Goal: Task Accomplishment & Management: Use online tool/utility

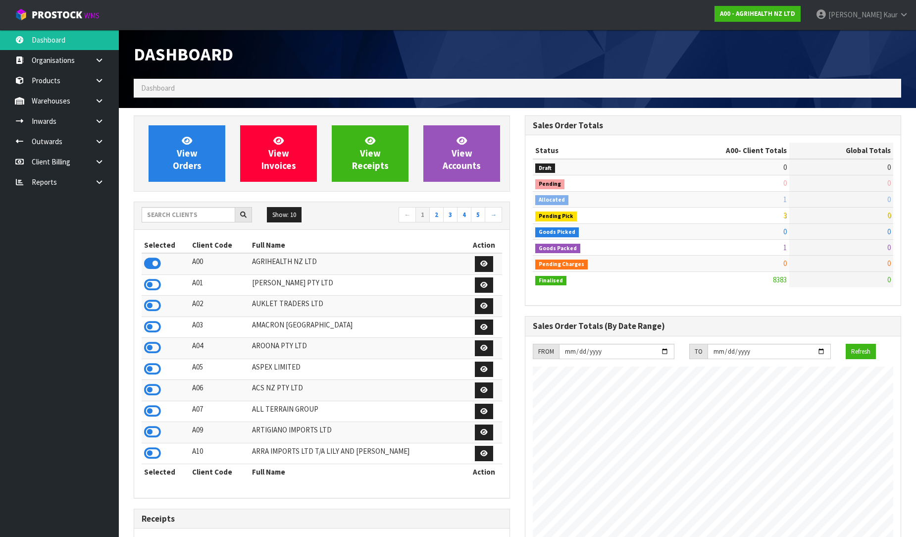
scroll to position [750, 391]
click at [101, 182] on icon at bounding box center [99, 181] width 9 height 7
click at [60, 219] on link "CWL" at bounding box center [59, 223] width 119 height 20
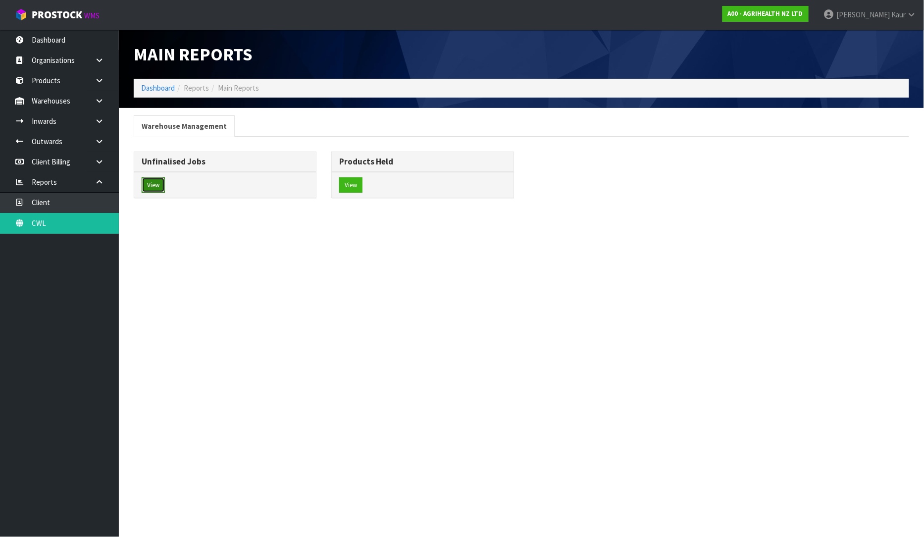
click at [161, 178] on button "View" at bounding box center [153, 185] width 23 height 16
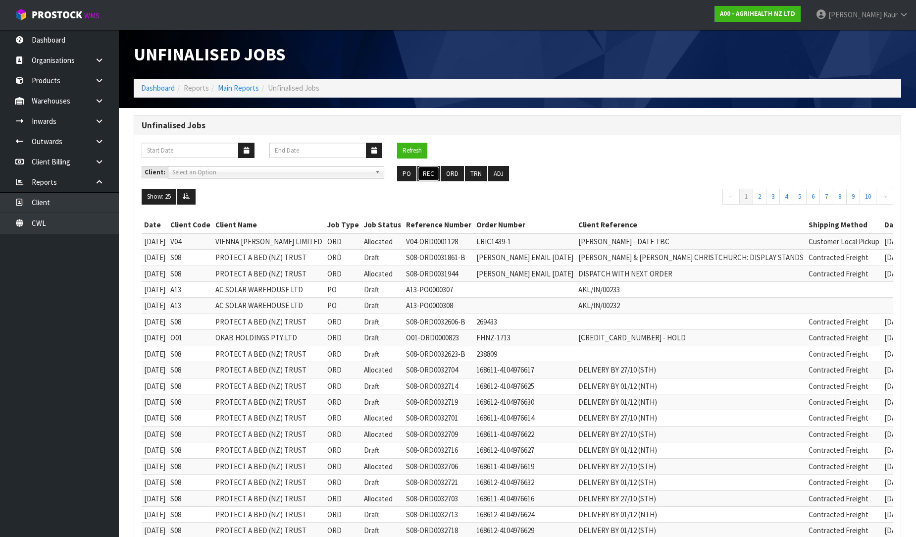
click at [429, 177] on button "REC" at bounding box center [428, 174] width 22 height 16
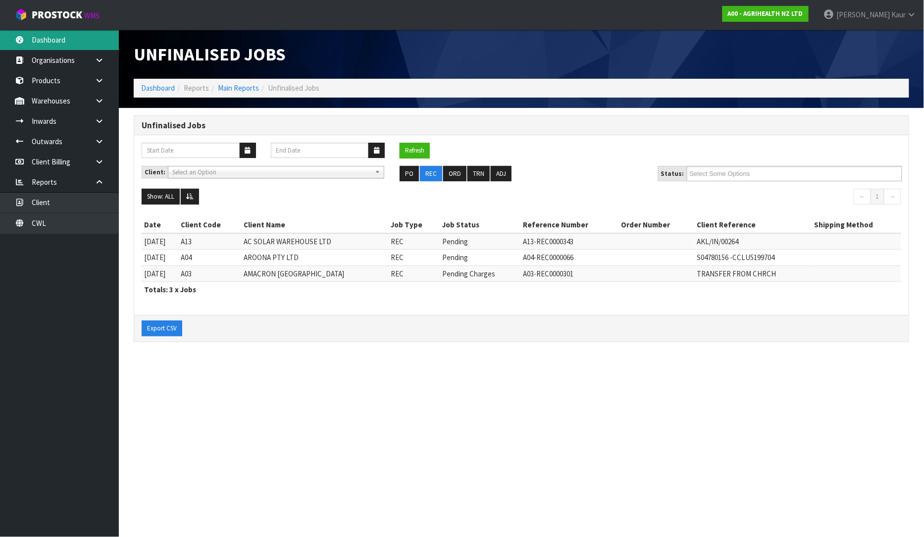
click at [74, 35] on link "Dashboard" at bounding box center [59, 40] width 119 height 20
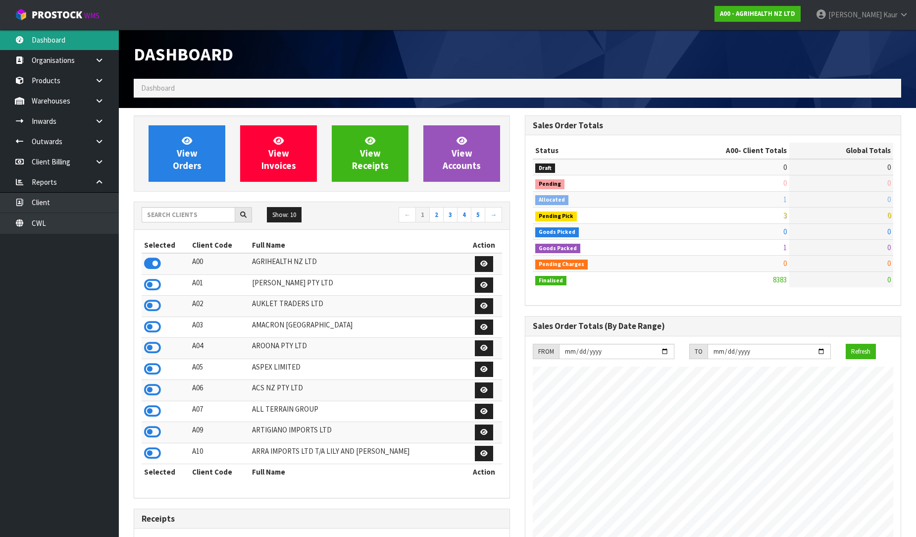
scroll to position [750, 391]
click at [182, 214] on input "text" at bounding box center [189, 214] width 94 height 15
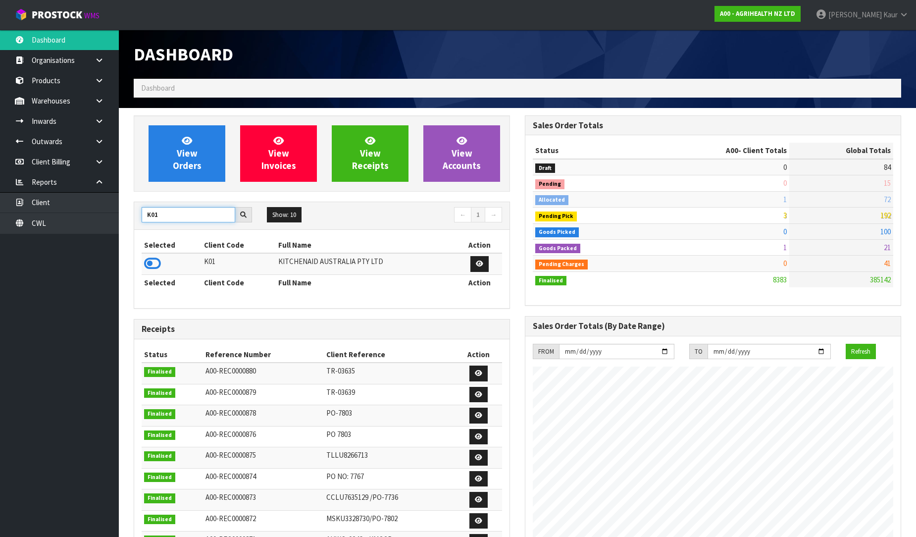
type input "K01"
click at [154, 263] on icon at bounding box center [152, 263] width 17 height 15
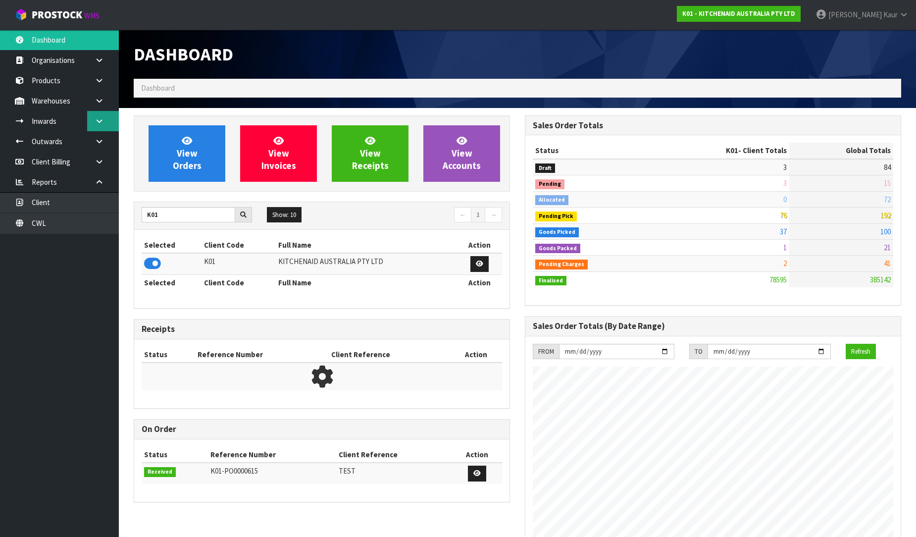
click at [100, 120] on icon at bounding box center [99, 120] width 9 height 7
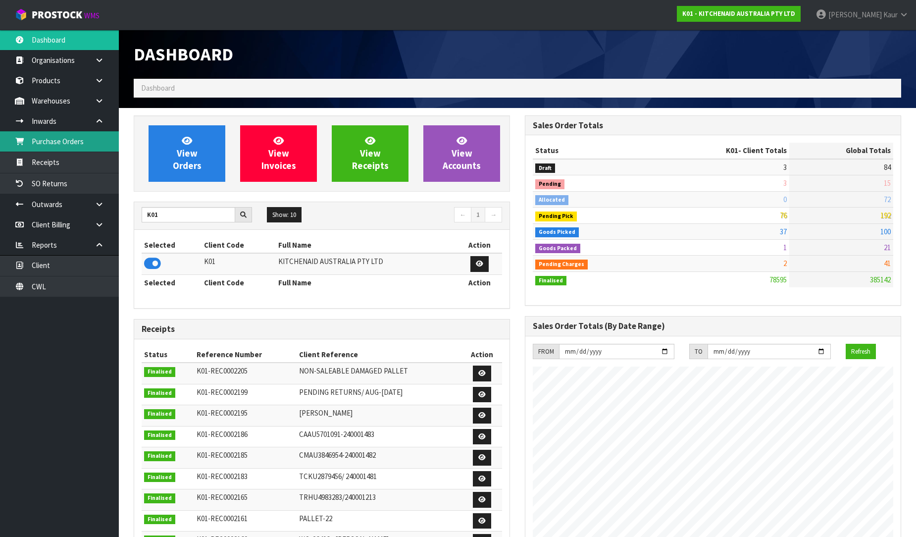
click at [83, 146] on link "Purchase Orders" at bounding box center [59, 141] width 119 height 20
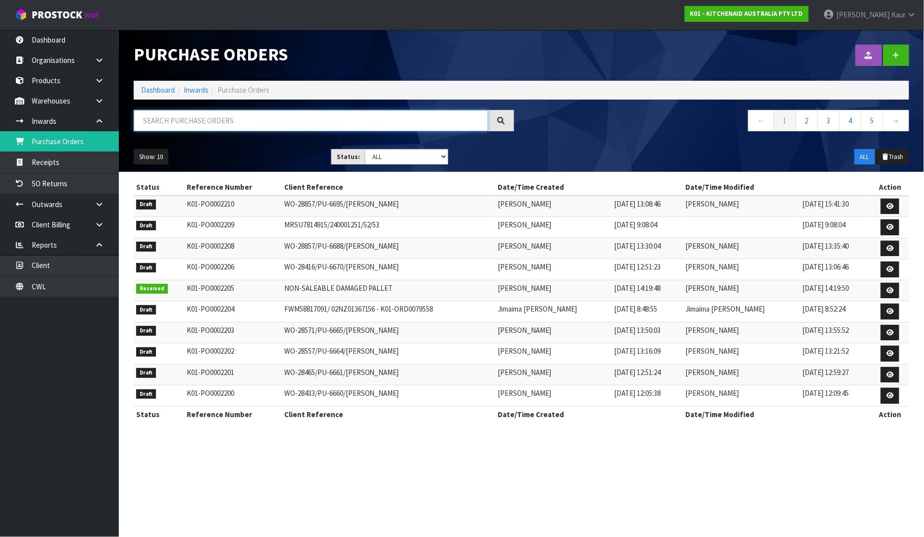
click at [184, 124] on input "text" at bounding box center [311, 120] width 354 height 21
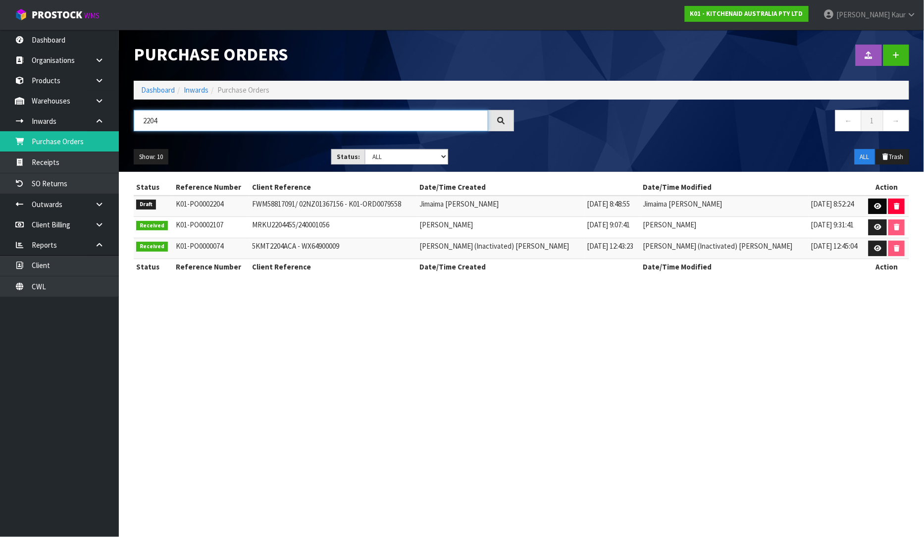
type input "2204"
click at [875, 204] on icon at bounding box center [877, 206] width 7 height 6
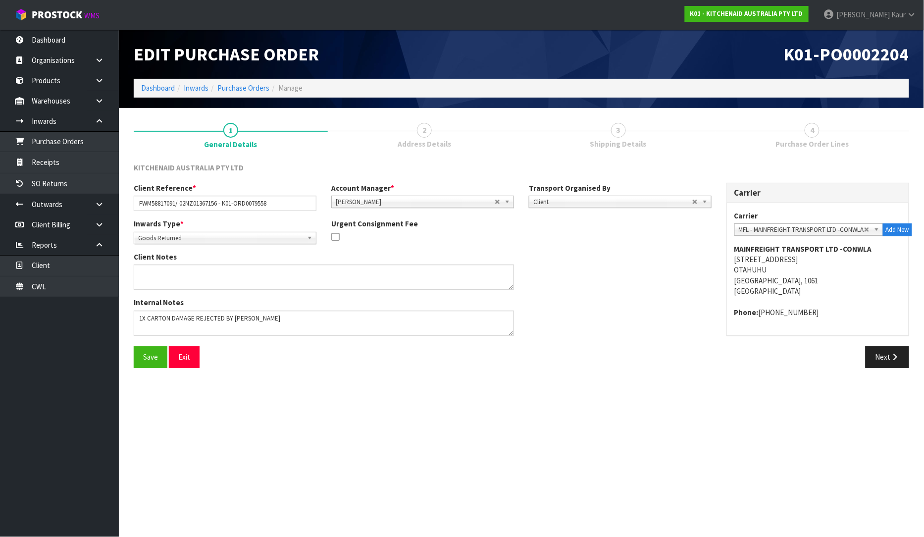
click at [859, 355] on div "Next" at bounding box center [719, 356] width 380 height 21
click at [870, 358] on button "Next" at bounding box center [887, 356] width 44 height 21
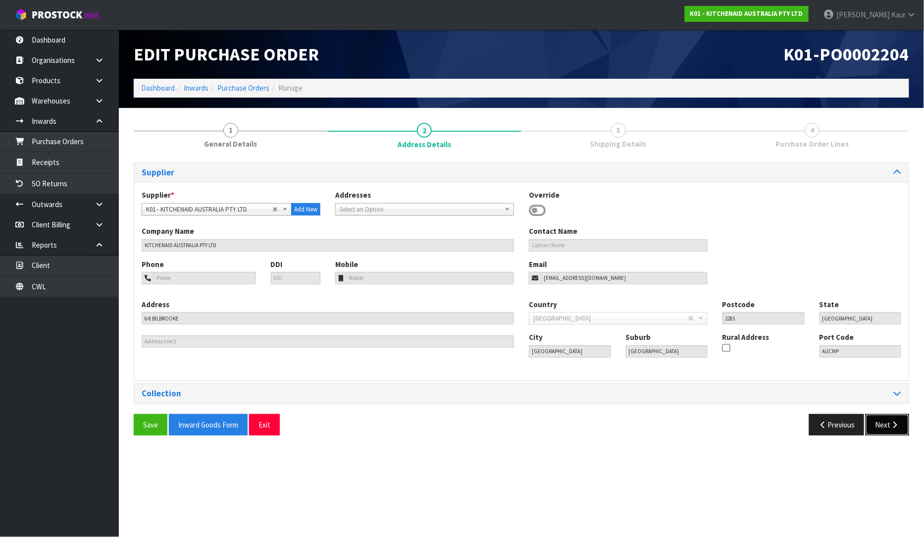
click at [891, 431] on button "Next" at bounding box center [887, 424] width 44 height 21
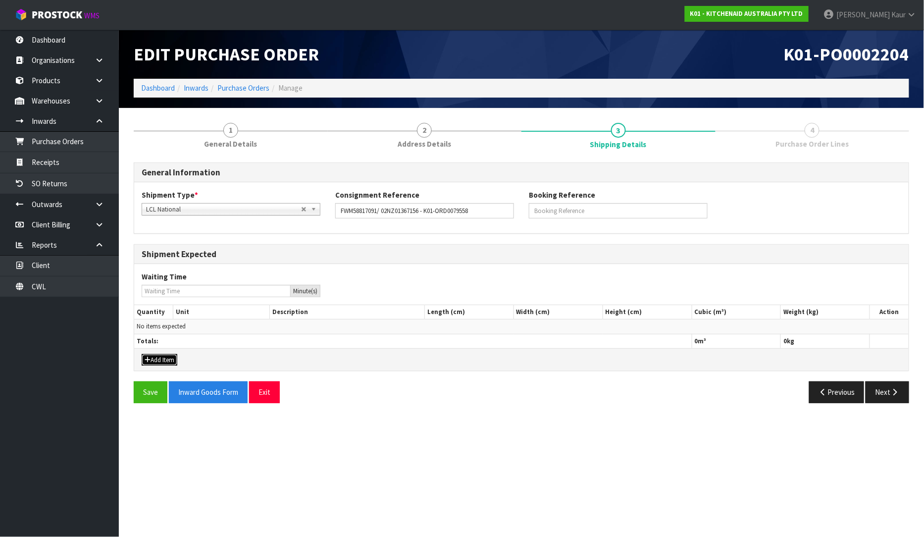
click at [165, 361] on button "Add Item" at bounding box center [160, 360] width 36 height 12
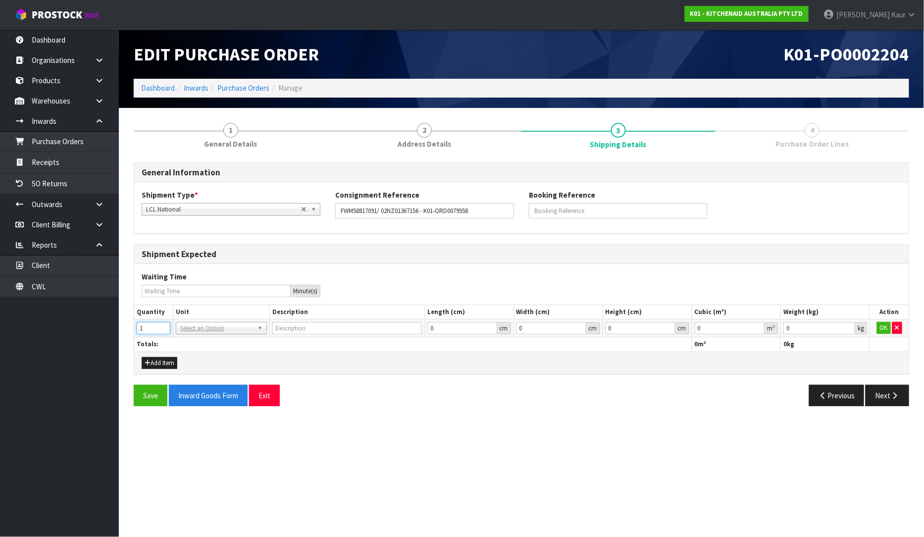
type input "1"
click at [165, 325] on input "1" at bounding box center [154, 328] width 34 height 12
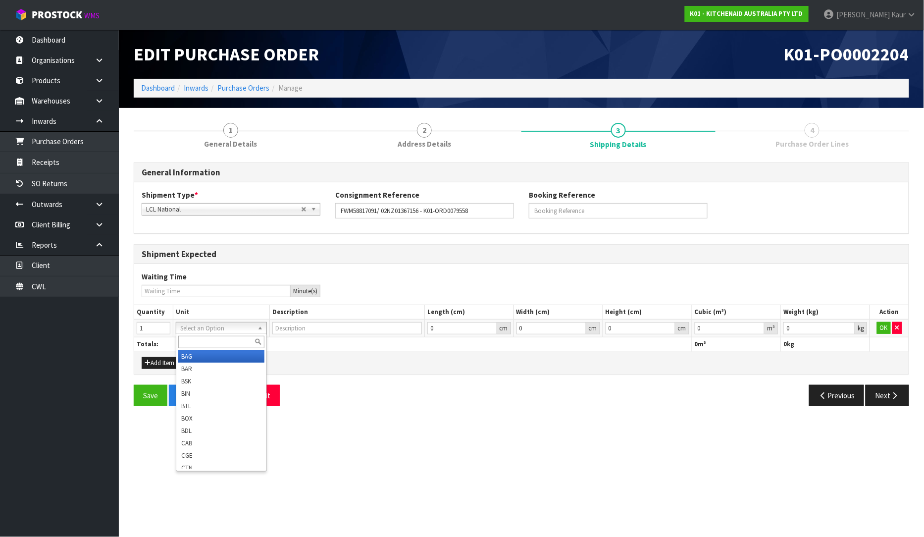
click at [193, 343] on input "text" at bounding box center [221, 342] width 86 height 12
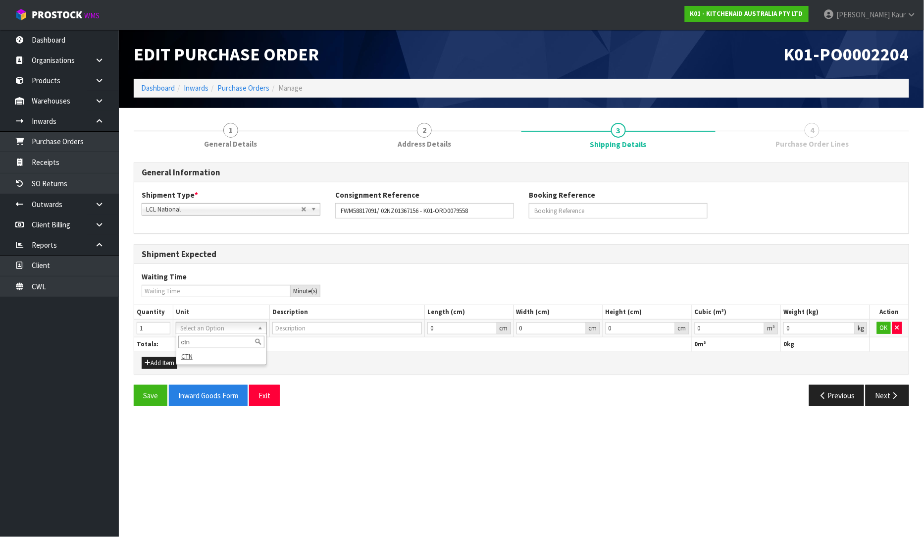
type input "ctn"
type input "CARTON"
click at [898, 329] on icon "button" at bounding box center [897, 327] width 4 height 6
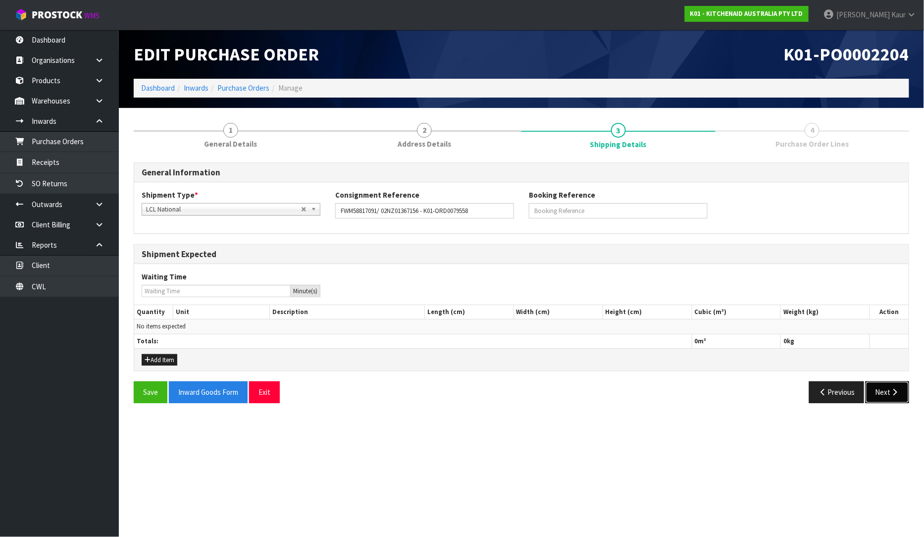
click at [883, 390] on button "Next" at bounding box center [887, 391] width 44 height 21
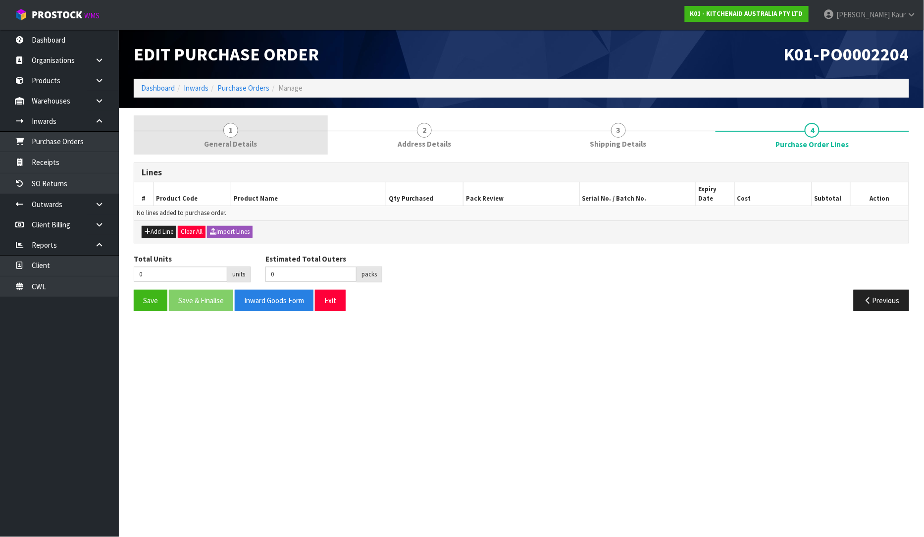
click at [213, 136] on link "1 General Details" at bounding box center [231, 134] width 194 height 39
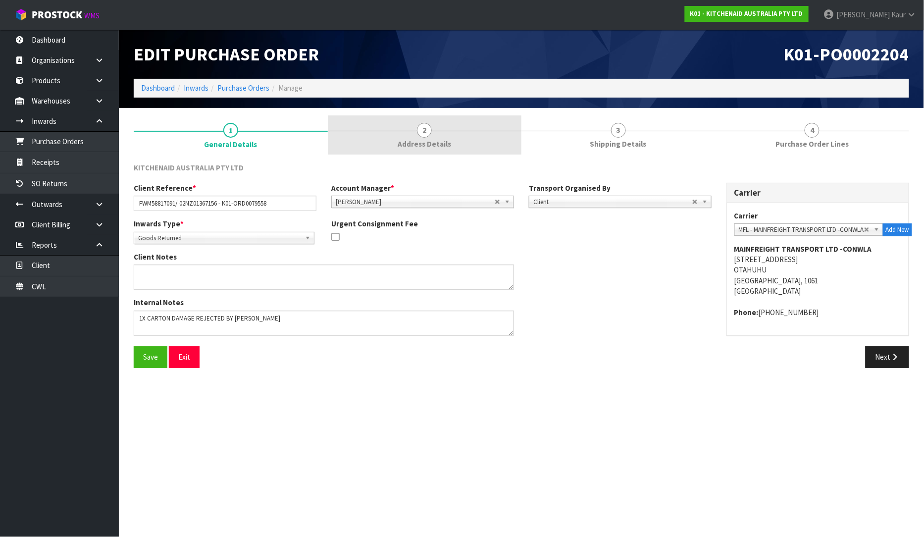
click at [423, 136] on span "2" at bounding box center [424, 130] width 15 height 15
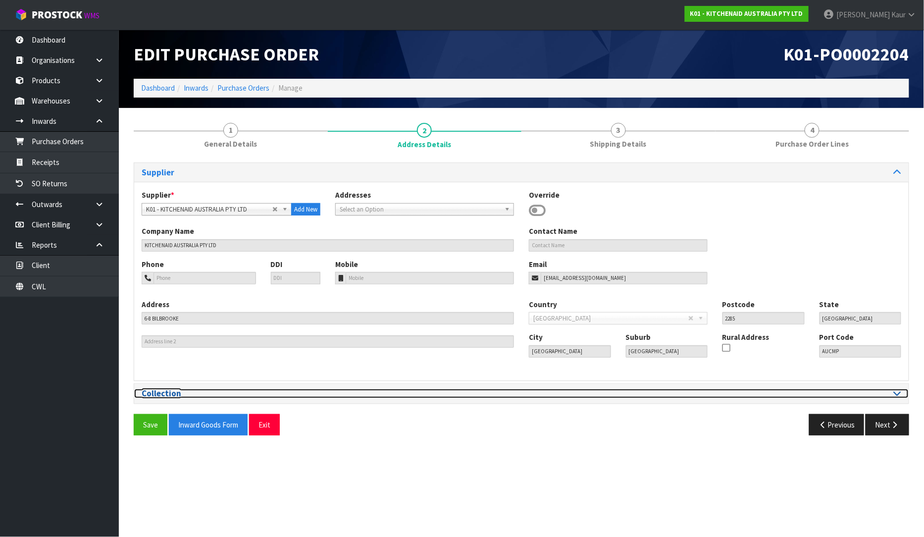
click at [895, 397] on icon at bounding box center [897, 393] width 7 height 8
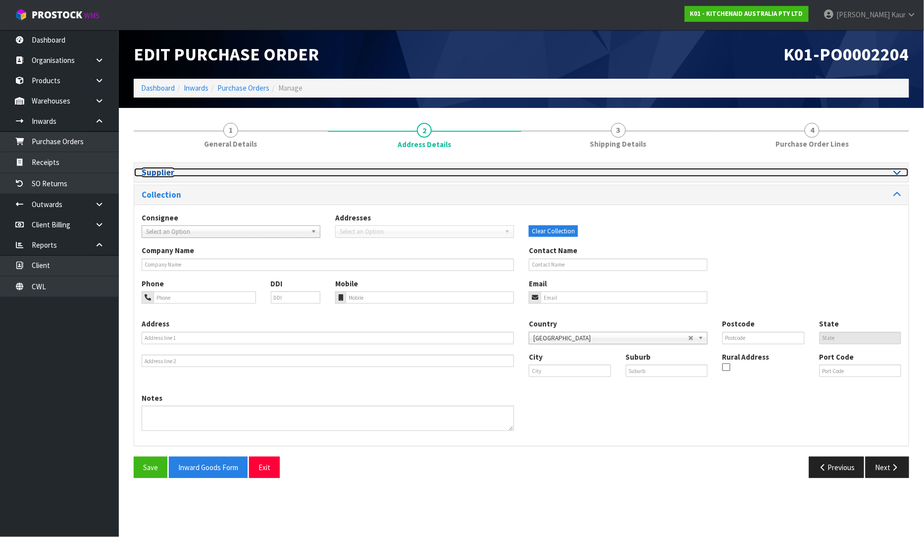
click at [895, 169] on icon at bounding box center [897, 172] width 7 height 8
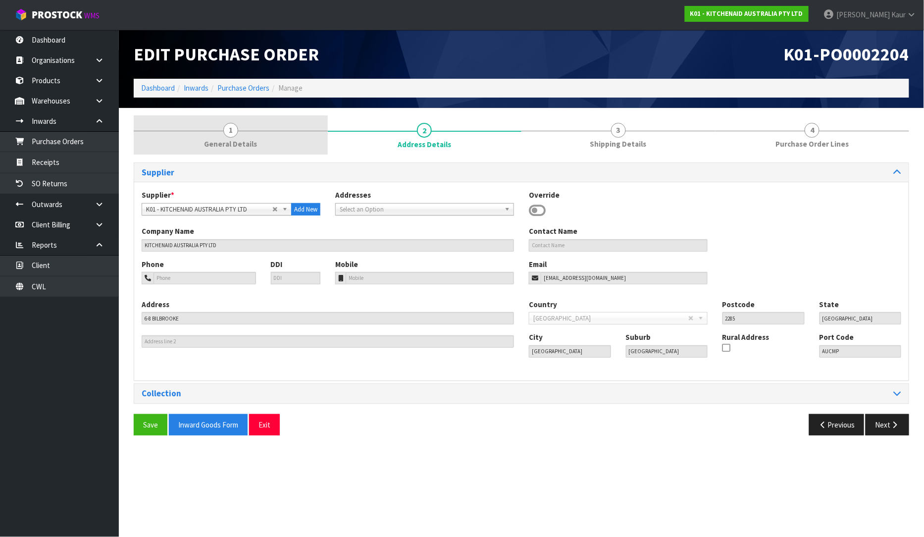
click at [221, 134] on link "1 General Details" at bounding box center [231, 134] width 194 height 39
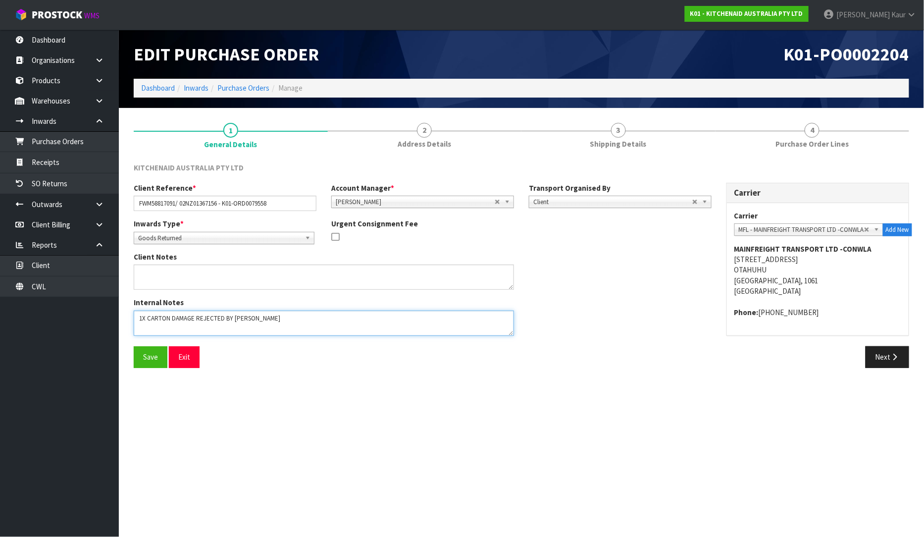
drag, startPoint x: 309, startPoint y: 320, endPoint x: 232, endPoint y: 318, distance: 77.7
click at [232, 318] on textarea at bounding box center [324, 322] width 380 height 25
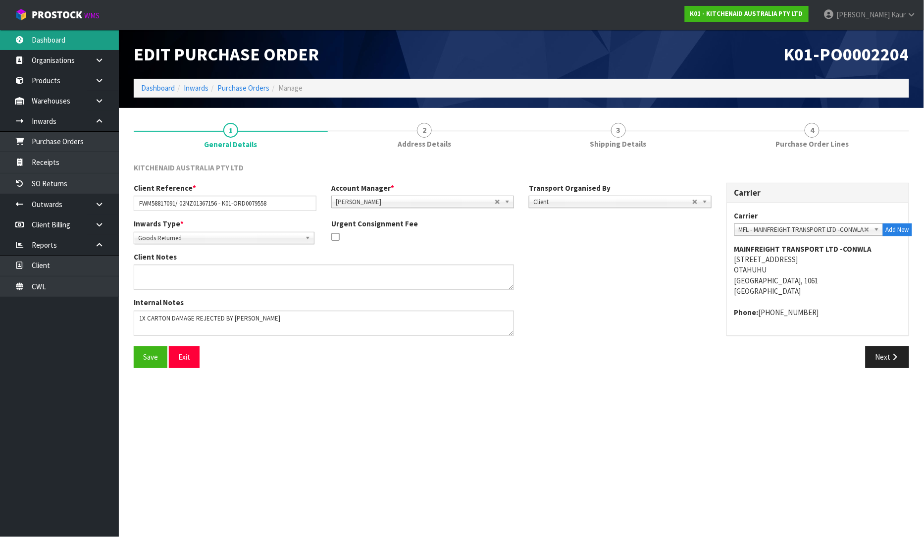
click at [70, 45] on link "Dashboard" at bounding box center [59, 40] width 119 height 20
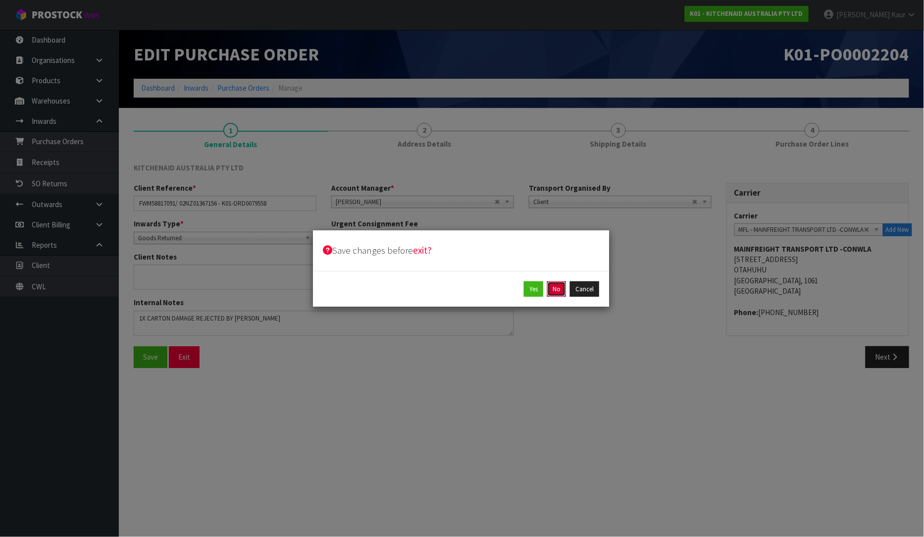
click at [557, 289] on button "No" at bounding box center [556, 289] width 19 height 16
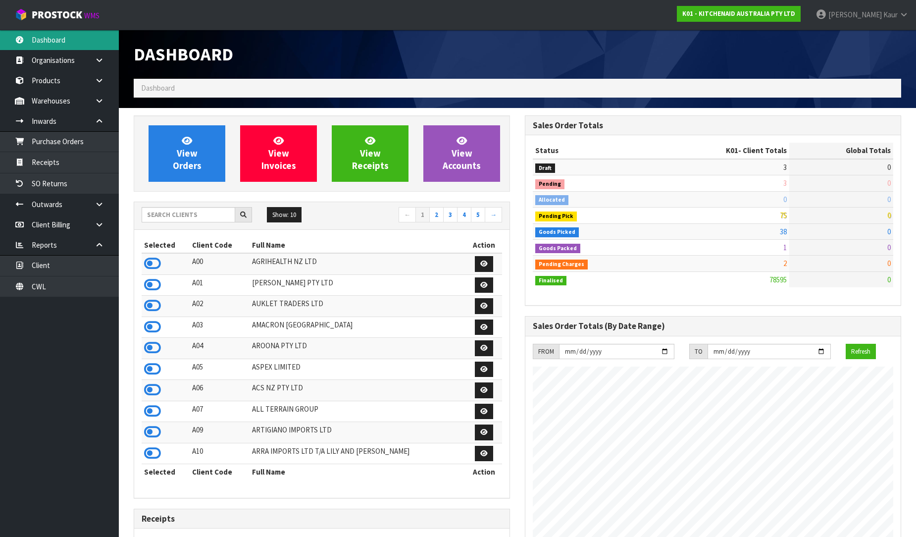
scroll to position [750, 391]
click at [170, 214] on input "text" at bounding box center [189, 214] width 94 height 15
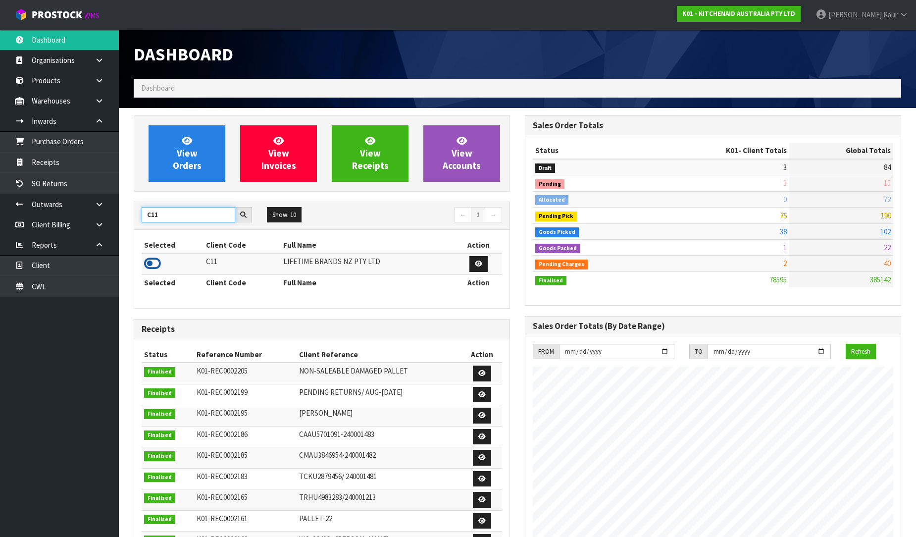
type input "C11"
click at [156, 265] on icon at bounding box center [152, 263] width 17 height 15
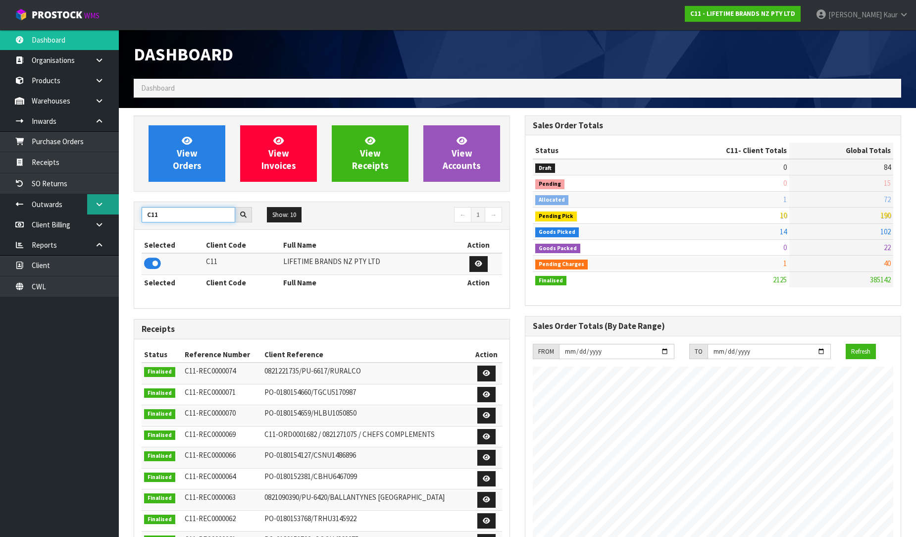
drag, startPoint x: 165, startPoint y: 215, endPoint x: 116, endPoint y: 214, distance: 48.5
click at [116, 214] on body "Toggle navigation ProStock WMS C11 - LIFETIME BRANDS NZ PTY LTD [PERSON_NAME] L…" at bounding box center [458, 268] width 916 height 537
type input "DATS"
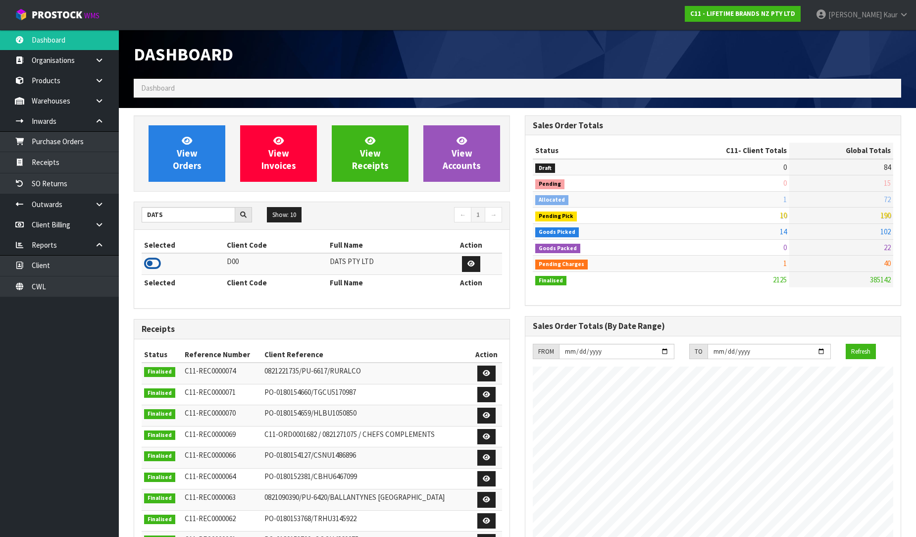
click at [151, 267] on icon at bounding box center [152, 263] width 17 height 15
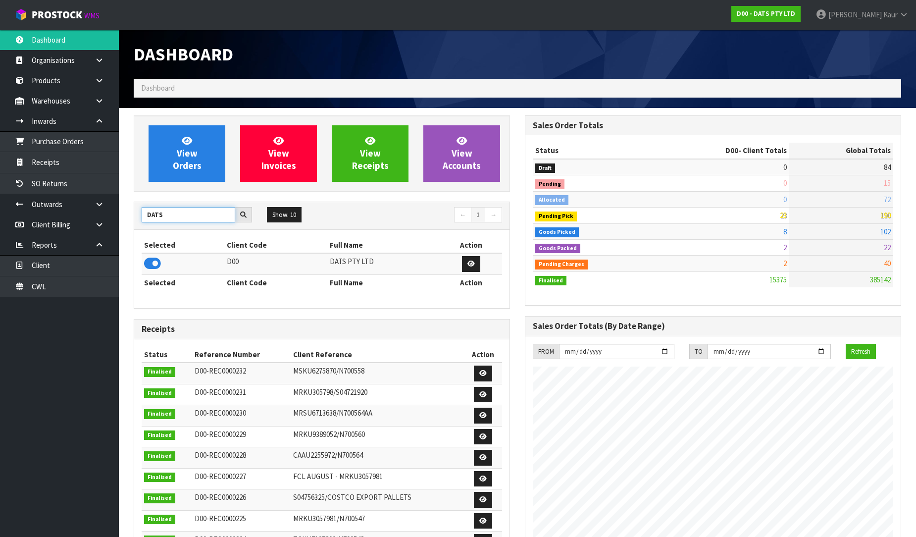
drag, startPoint x: 165, startPoint y: 219, endPoint x: 140, endPoint y: 215, distance: 26.0
click at [140, 215] on div "DATS" at bounding box center [196, 215] width 125 height 16
type input "PROTECT"
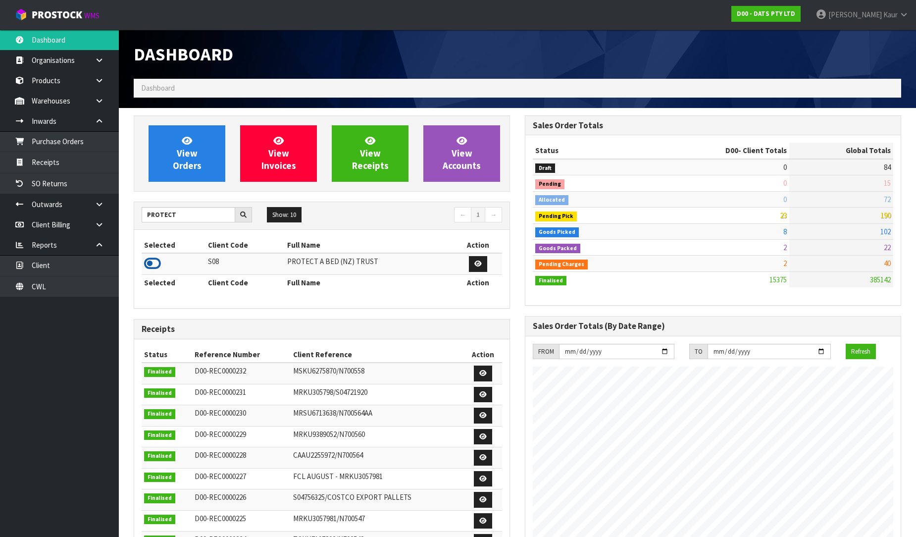
click at [150, 263] on icon at bounding box center [152, 263] width 17 height 15
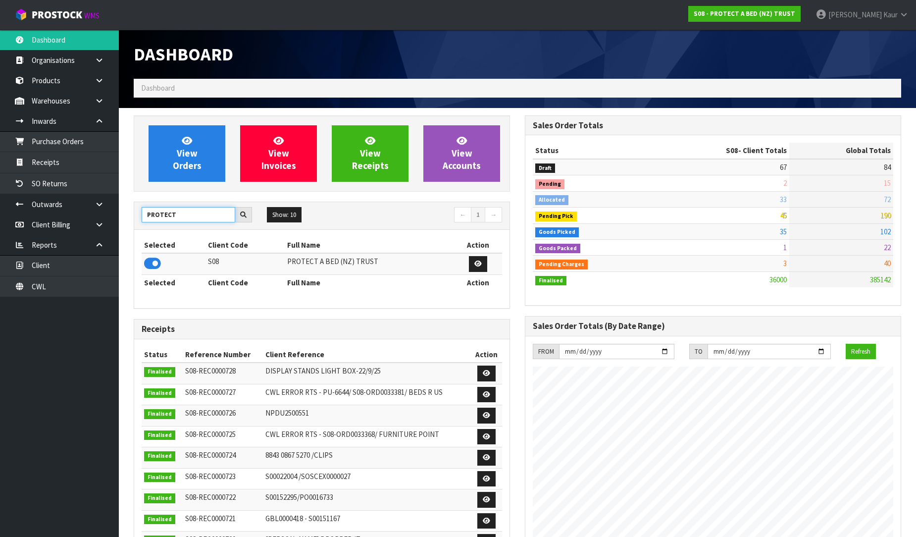
drag, startPoint x: 182, startPoint y: 214, endPoint x: 131, endPoint y: 209, distance: 50.7
click at [131, 209] on div "View Orders View Invoices View Receipts View Accounts PROTECT Show: 10 5 10 25 …" at bounding box center [321, 402] width 391 height 575
type input "NERO"
click at [155, 259] on icon at bounding box center [152, 263] width 17 height 15
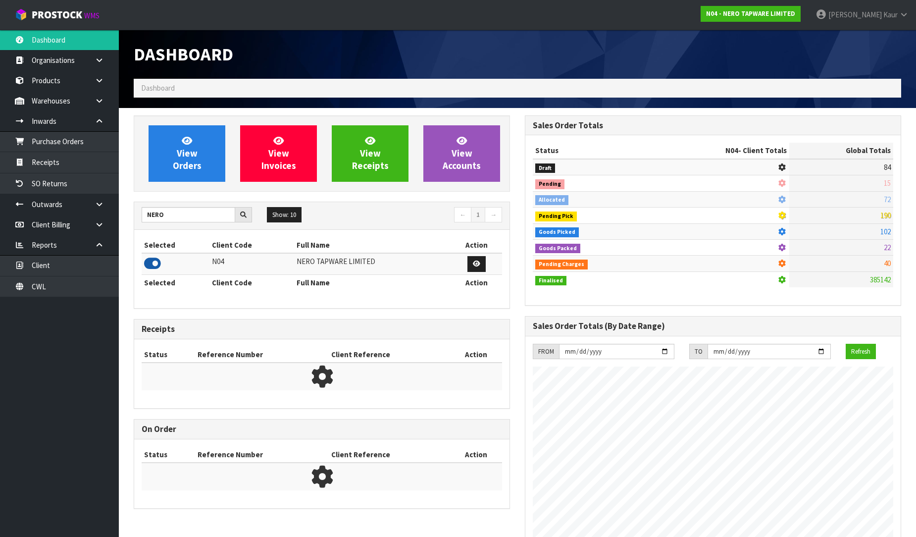
scroll to position [771, 391]
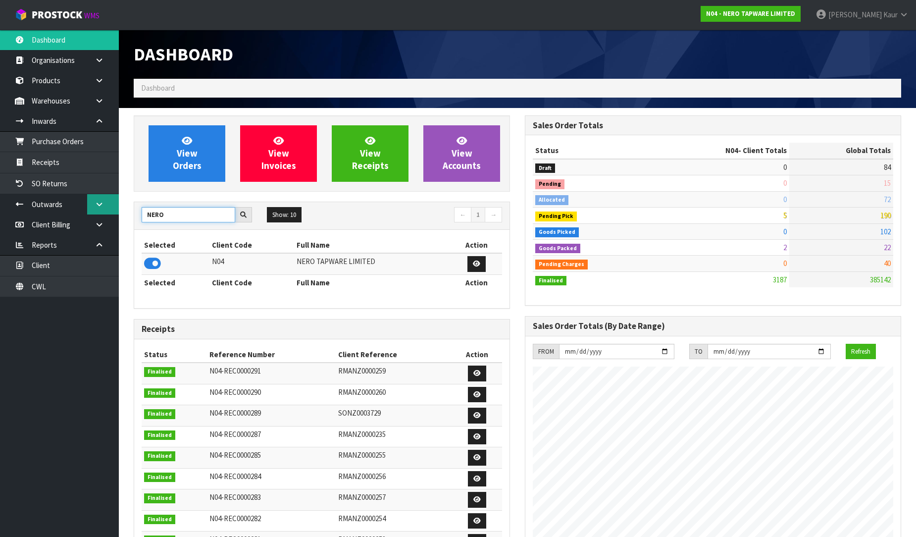
drag, startPoint x: 183, startPoint y: 219, endPoint x: 91, endPoint y: 212, distance: 92.4
click at [91, 212] on body "Toggle navigation ProStock WMS N04 - NERO TAPWARE LIMITED [PERSON_NAME] Logout …" at bounding box center [458, 268] width 916 height 537
type input "BABW"
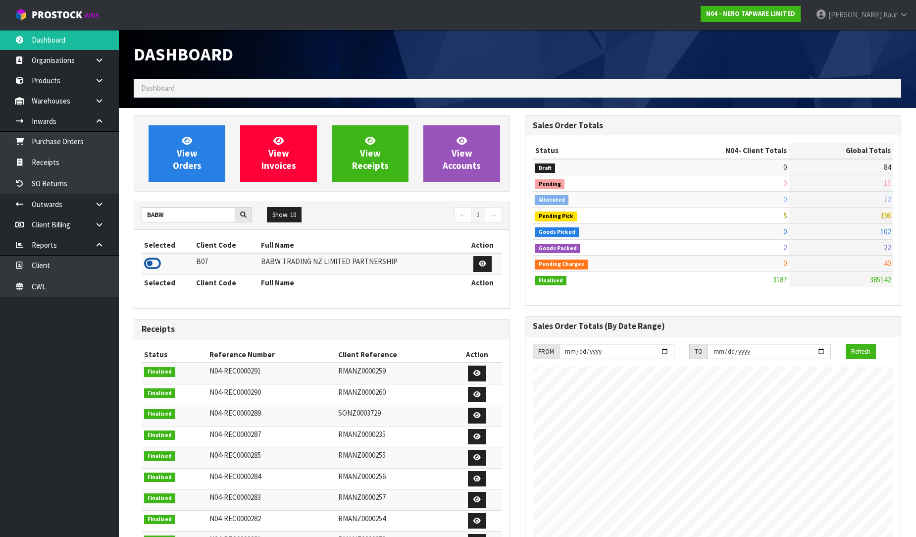
click at [153, 264] on icon at bounding box center [152, 263] width 17 height 15
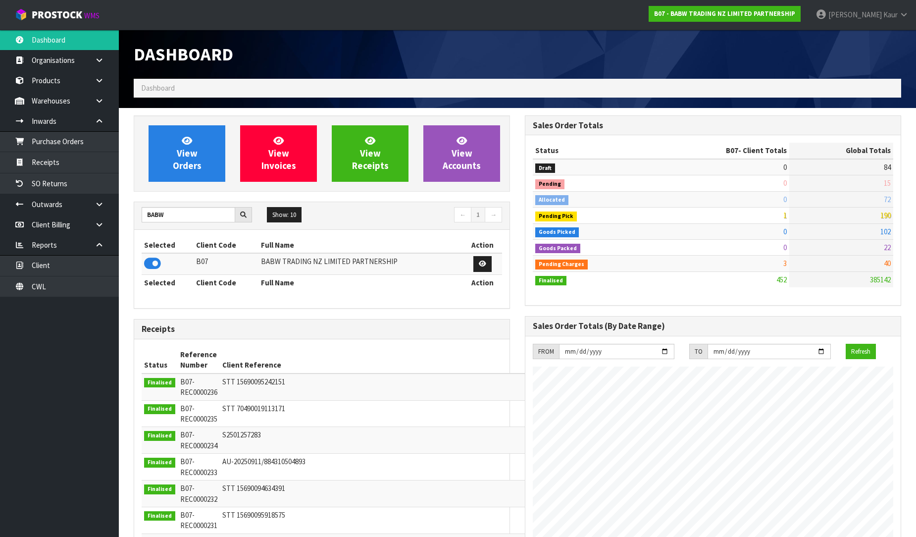
scroll to position [750, 391]
drag, startPoint x: 190, startPoint y: 216, endPoint x: 133, endPoint y: 214, distance: 56.9
click at [133, 214] on div "View Orders View Invoices View Receipts View Accounts BABW Show: 10 5 10 25 50 ←" at bounding box center [321, 436] width 391 height 642
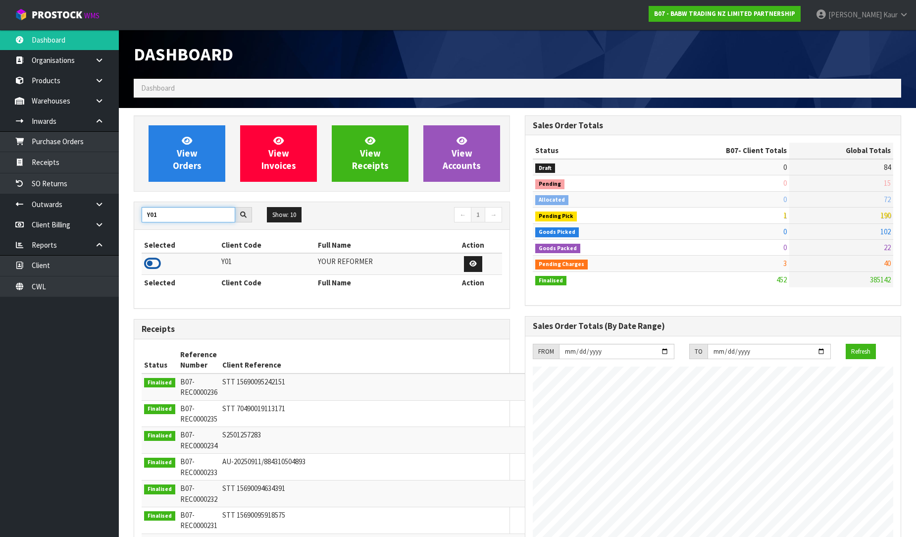
type input "Y01"
click at [150, 266] on icon at bounding box center [152, 263] width 17 height 15
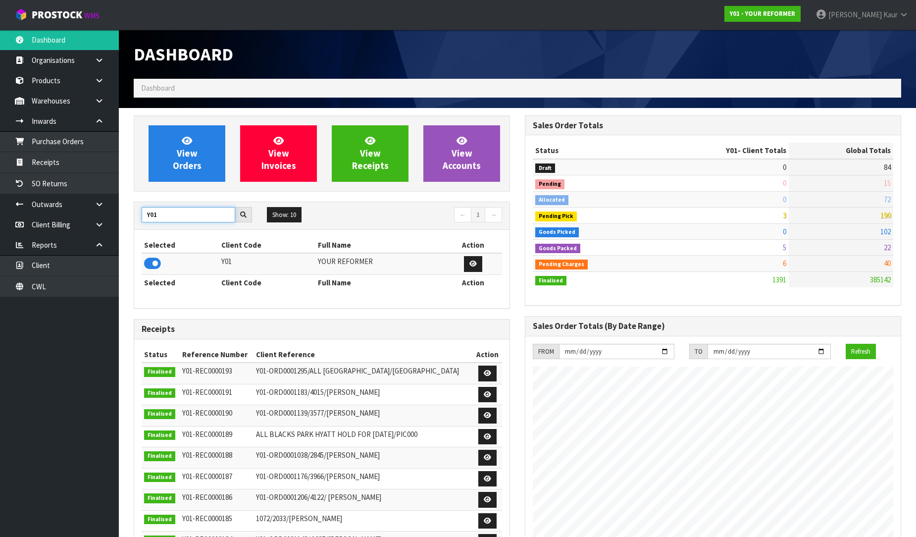
drag, startPoint x: 166, startPoint y: 218, endPoint x: 133, endPoint y: 208, distance: 34.8
click at [133, 208] on div "View Orders View Invoices View Receipts View Accounts Y01 Show: 10 5 10 25 50 ←…" at bounding box center [321, 402] width 391 height 575
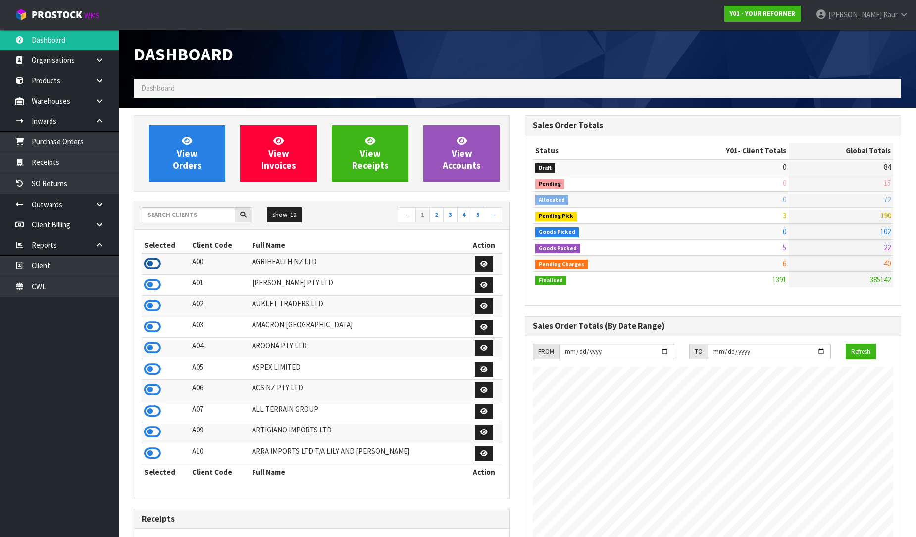
click at [152, 264] on icon at bounding box center [152, 263] width 17 height 15
click at [157, 280] on icon at bounding box center [152, 284] width 17 height 15
click at [155, 214] on input "text" at bounding box center [189, 214] width 94 height 15
click at [38, 291] on link "CWL" at bounding box center [59, 286] width 119 height 20
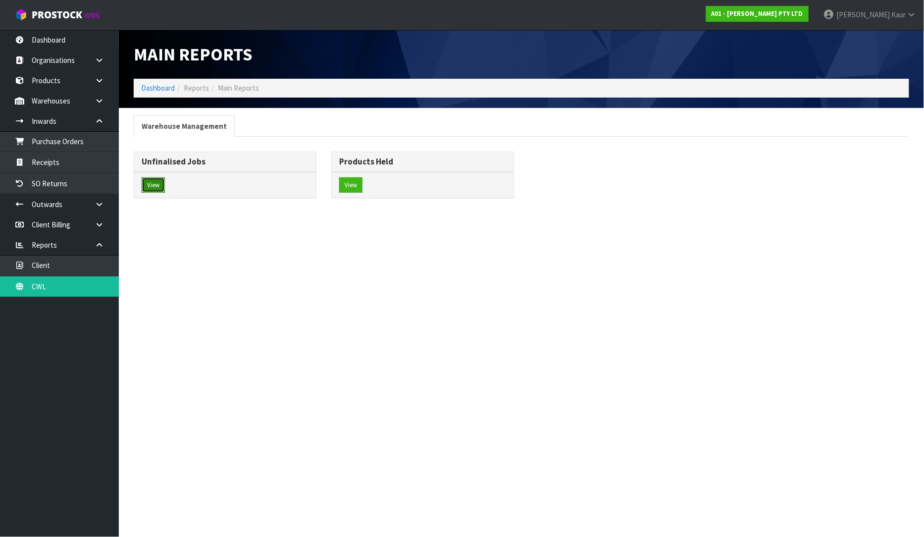
click at [151, 180] on button "View" at bounding box center [153, 185] width 23 height 16
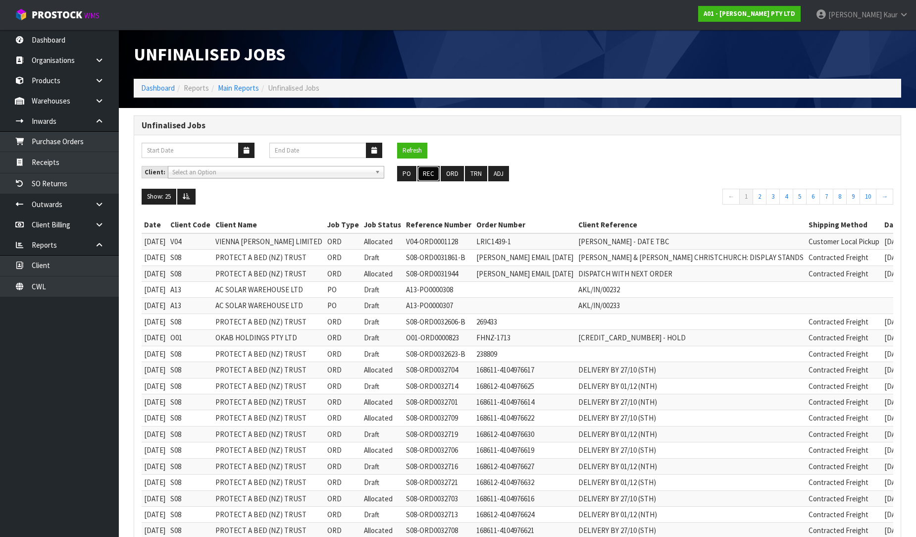
click at [430, 175] on button "REC" at bounding box center [428, 174] width 22 height 16
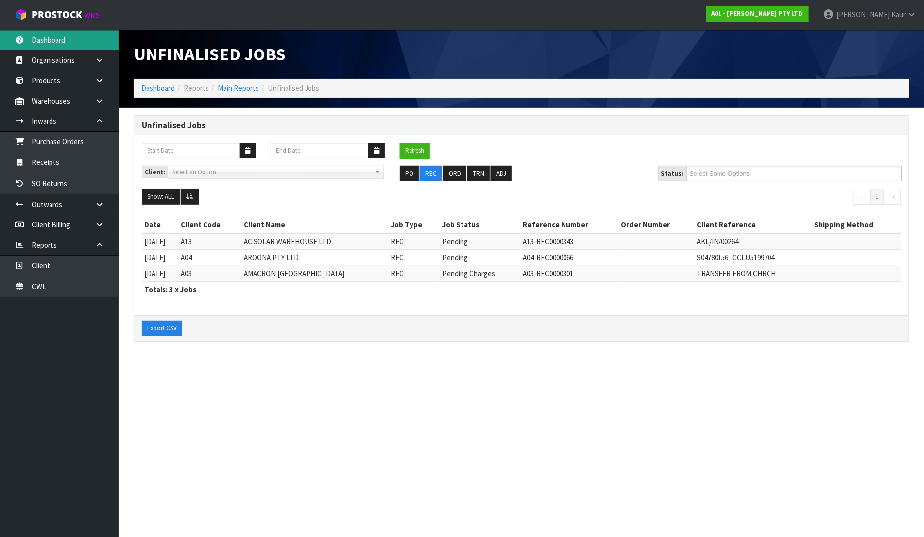
click at [45, 40] on link "Dashboard" at bounding box center [59, 40] width 119 height 20
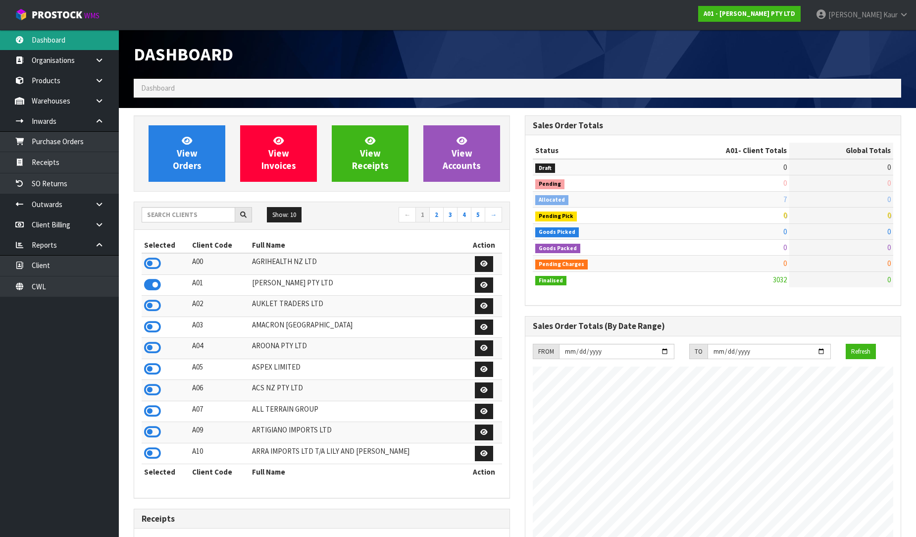
scroll to position [637, 391]
click at [182, 214] on input "text" at bounding box center [189, 214] width 94 height 15
